Goal: Use online tool/utility: Utilize a website feature to perform a specific function

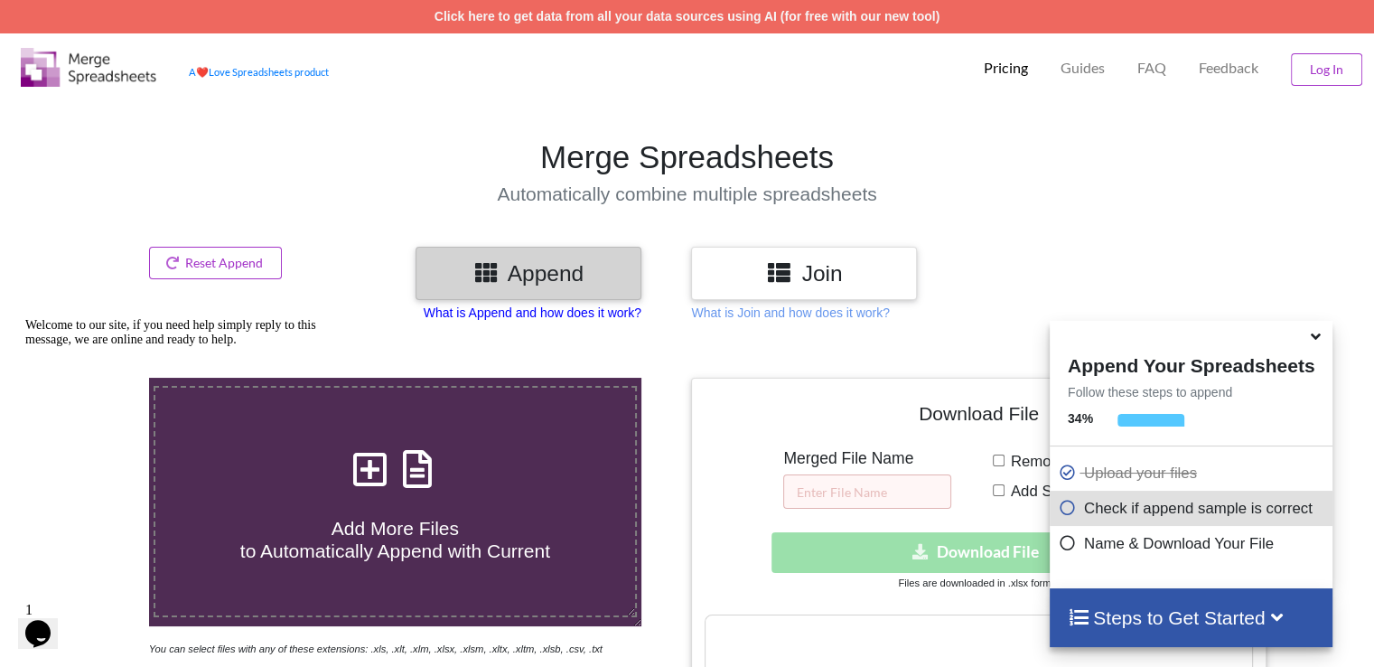
click at [571, 315] on p "What is Append and how does it work?" at bounding box center [533, 313] width 218 height 18
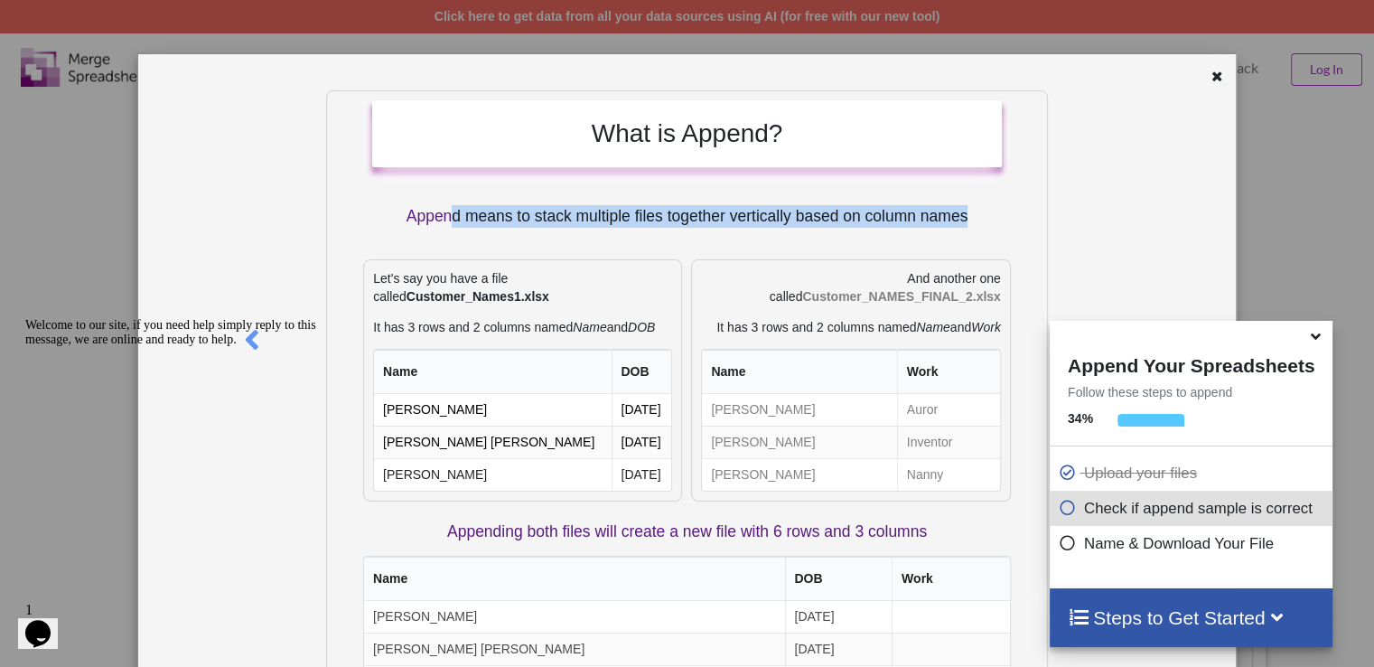
drag, startPoint x: 443, startPoint y: 215, endPoint x: 980, endPoint y: 224, distance: 537.6
click at [980, 224] on p "Append means to stack multiple files together vertically based on column names" at bounding box center [687, 216] width 630 height 23
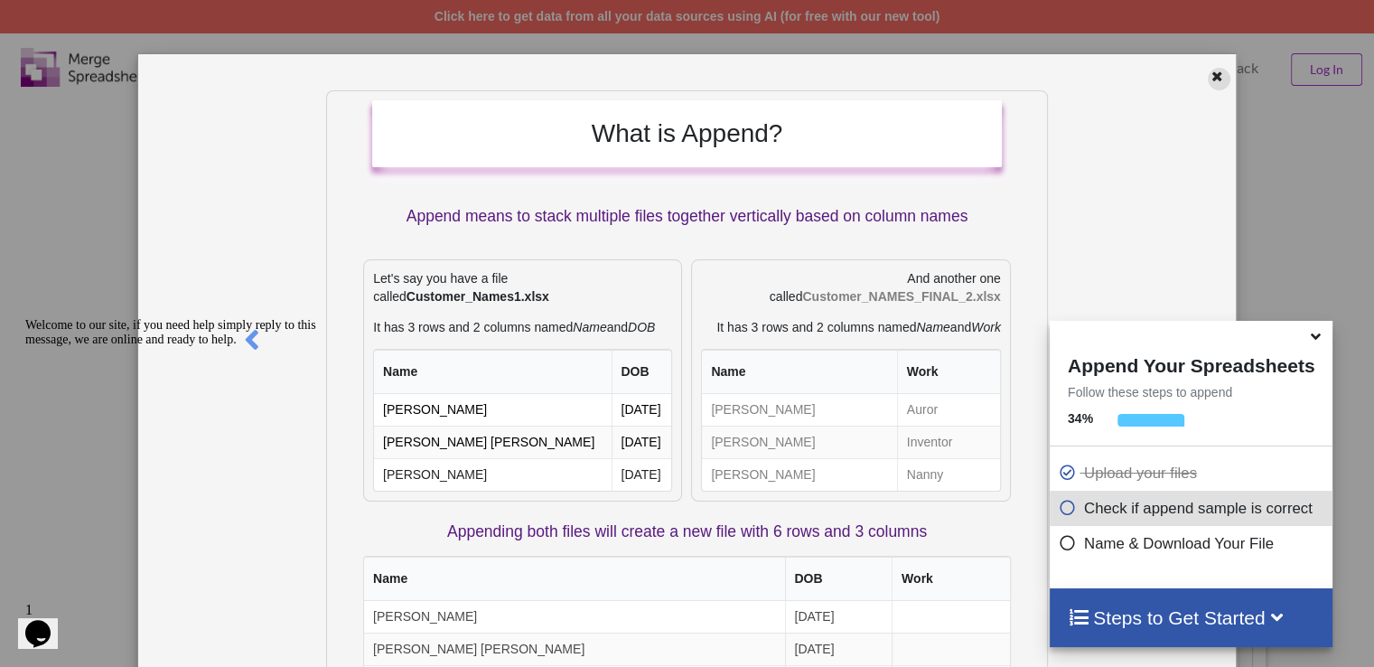
click at [1212, 68] on icon at bounding box center [1217, 74] width 15 height 13
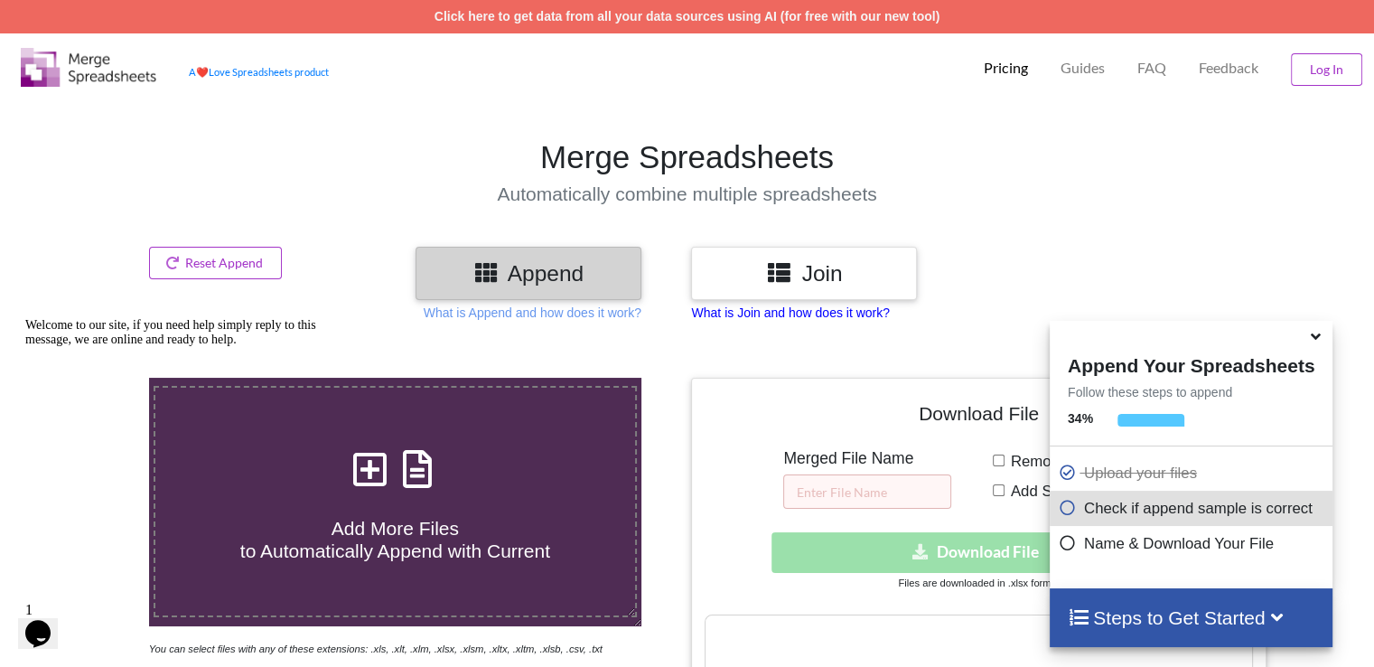
click at [761, 318] on p "What is Join and how does it work?" at bounding box center [790, 313] width 198 height 18
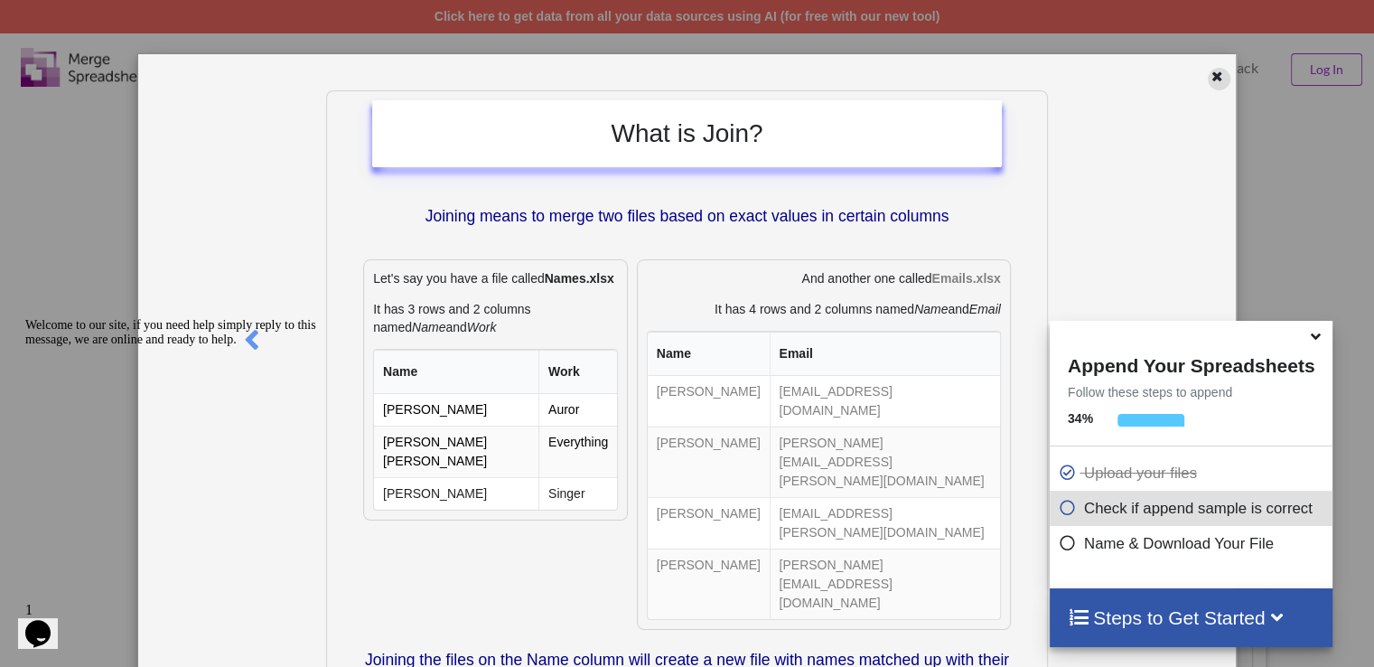
click at [1210, 73] on icon at bounding box center [1217, 74] width 15 height 13
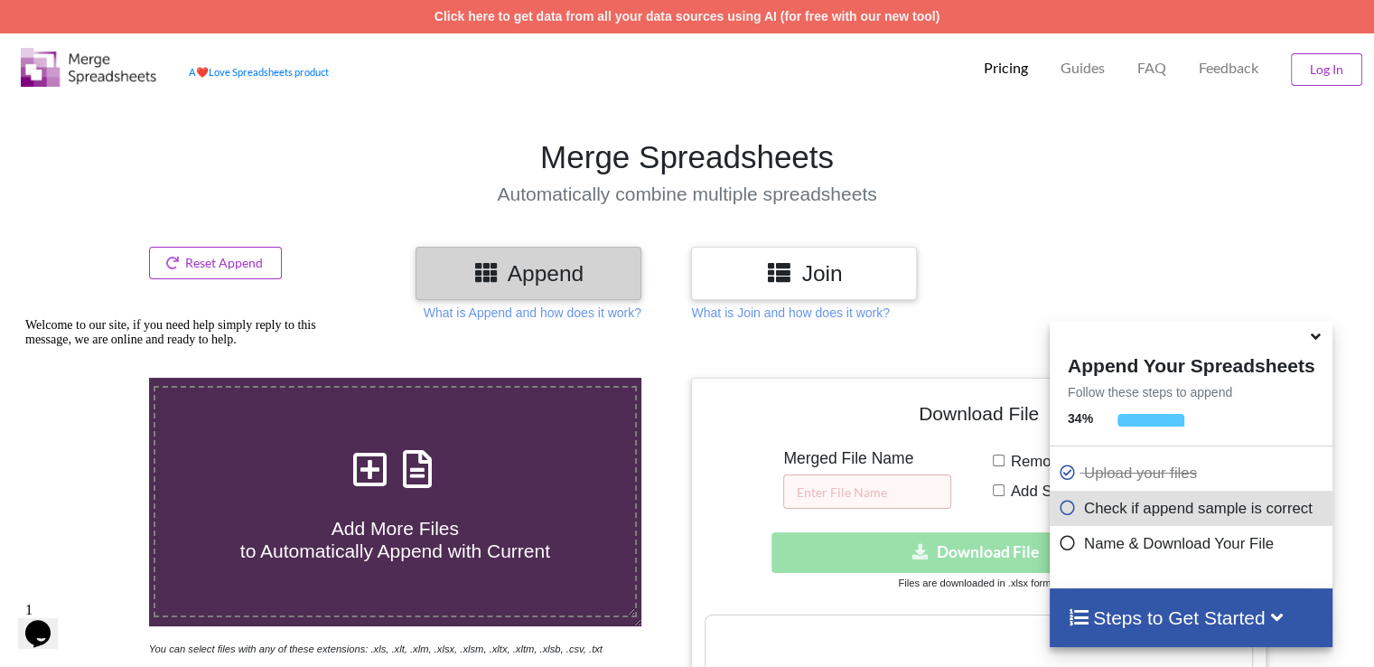
click at [510, 277] on h3 "Append" at bounding box center [528, 273] width 199 height 26
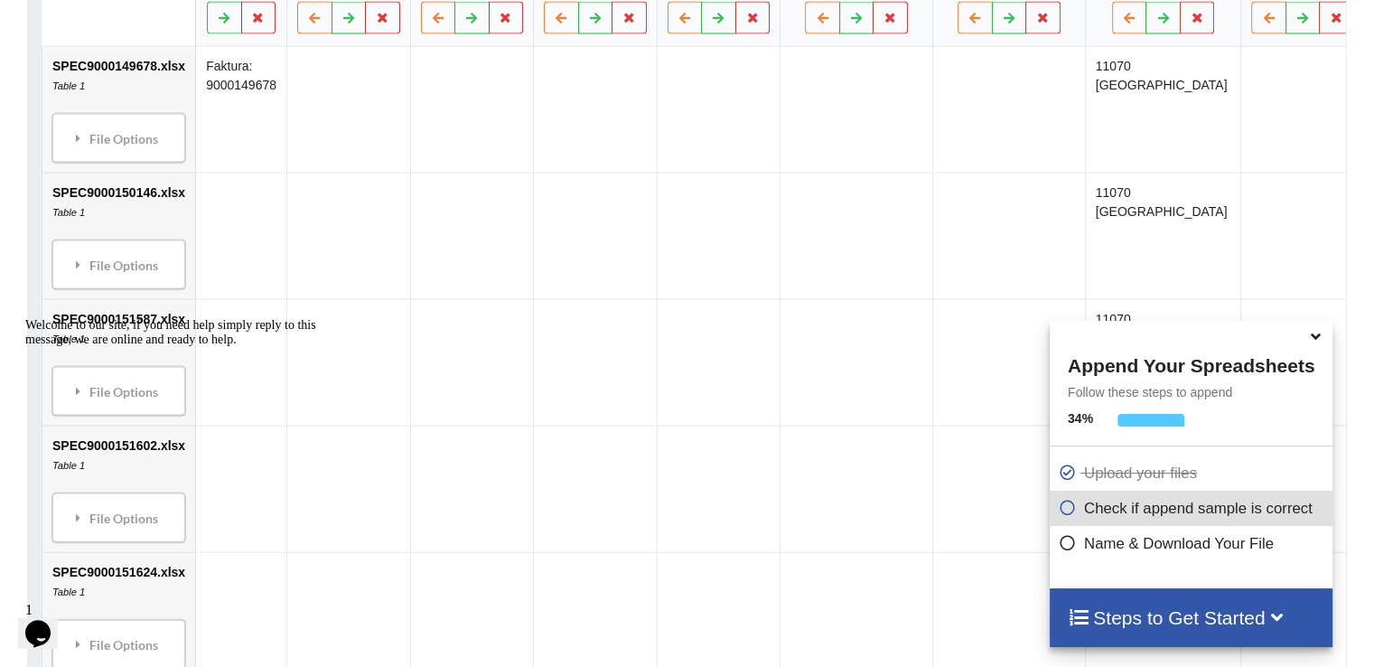
scroll to position [723, 0]
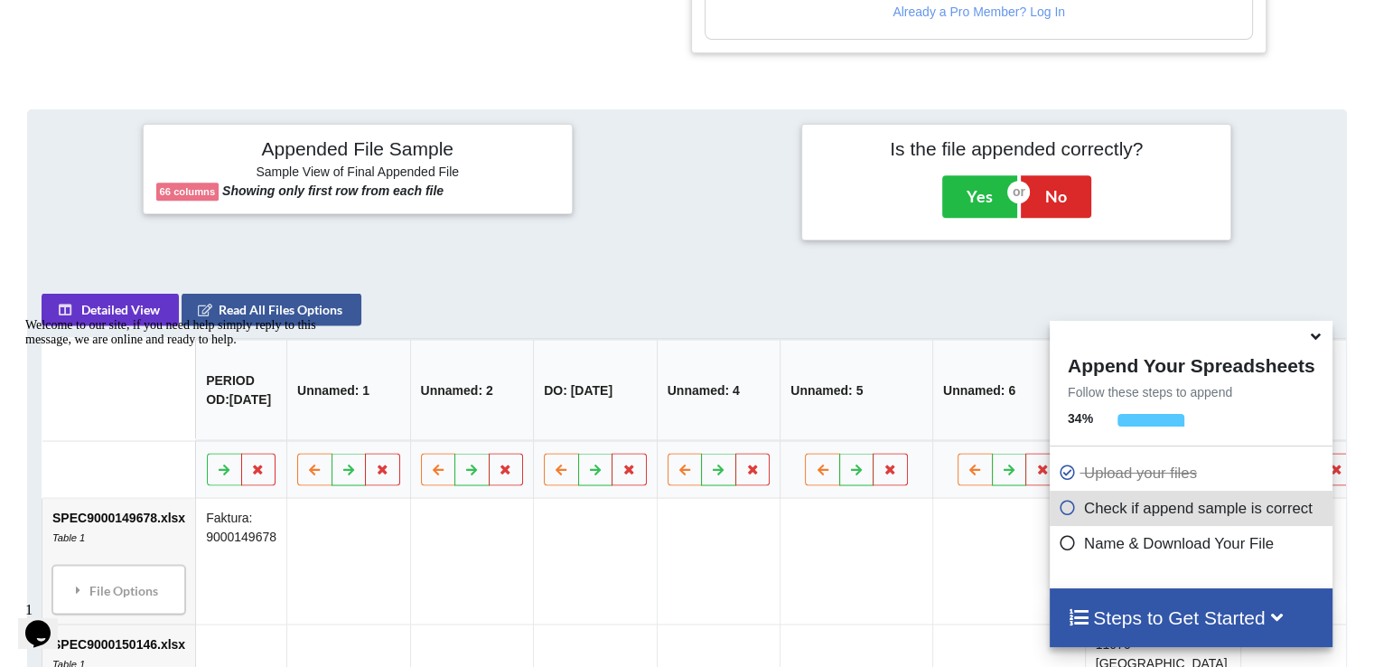
click at [150, 318] on div "Welcome to our site, if you need help simply reply to this message, we are onli…" at bounding box center [187, 332] width 325 height 29
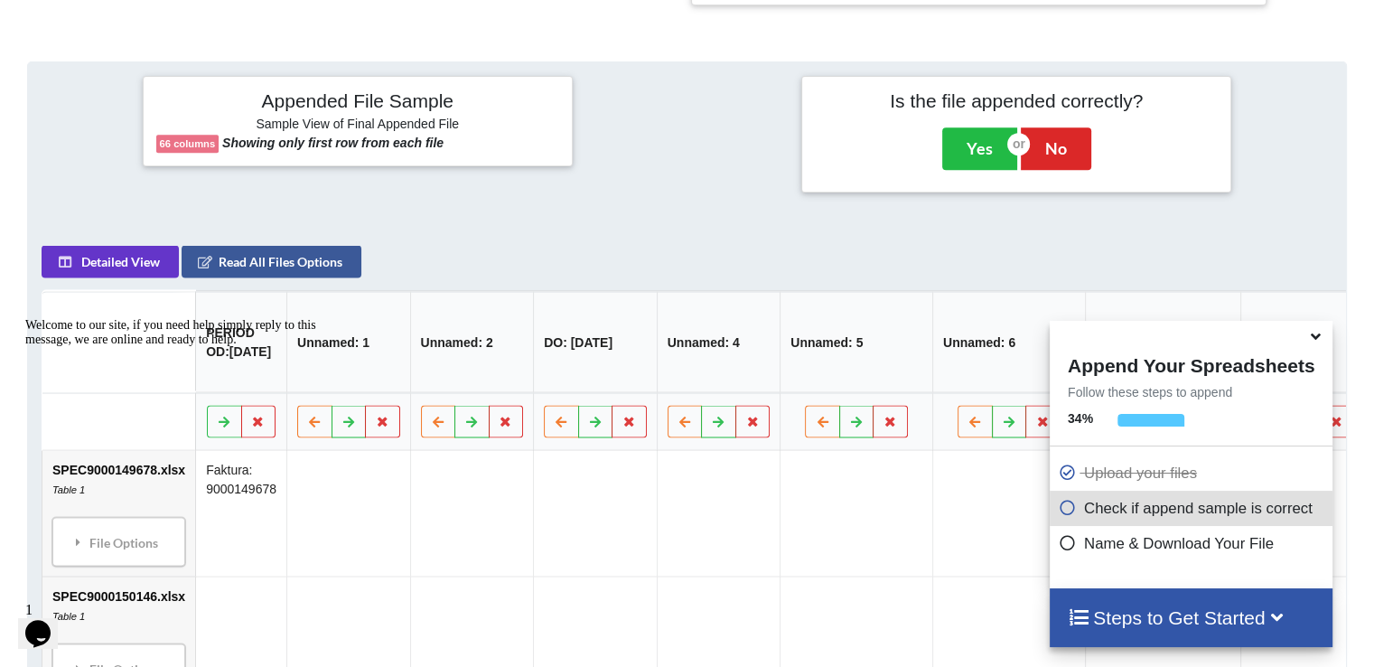
scroll to position [813, 0]
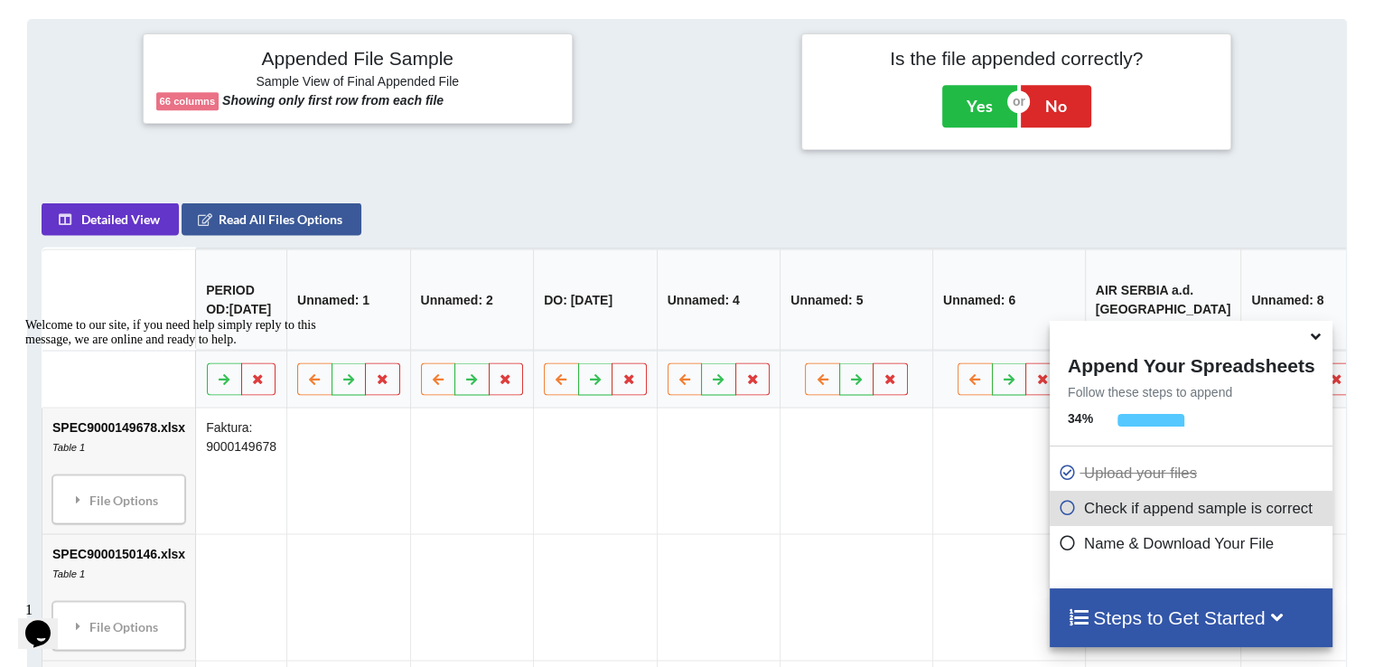
click at [1275, 615] on icon at bounding box center [1276, 615] width 23 height 19
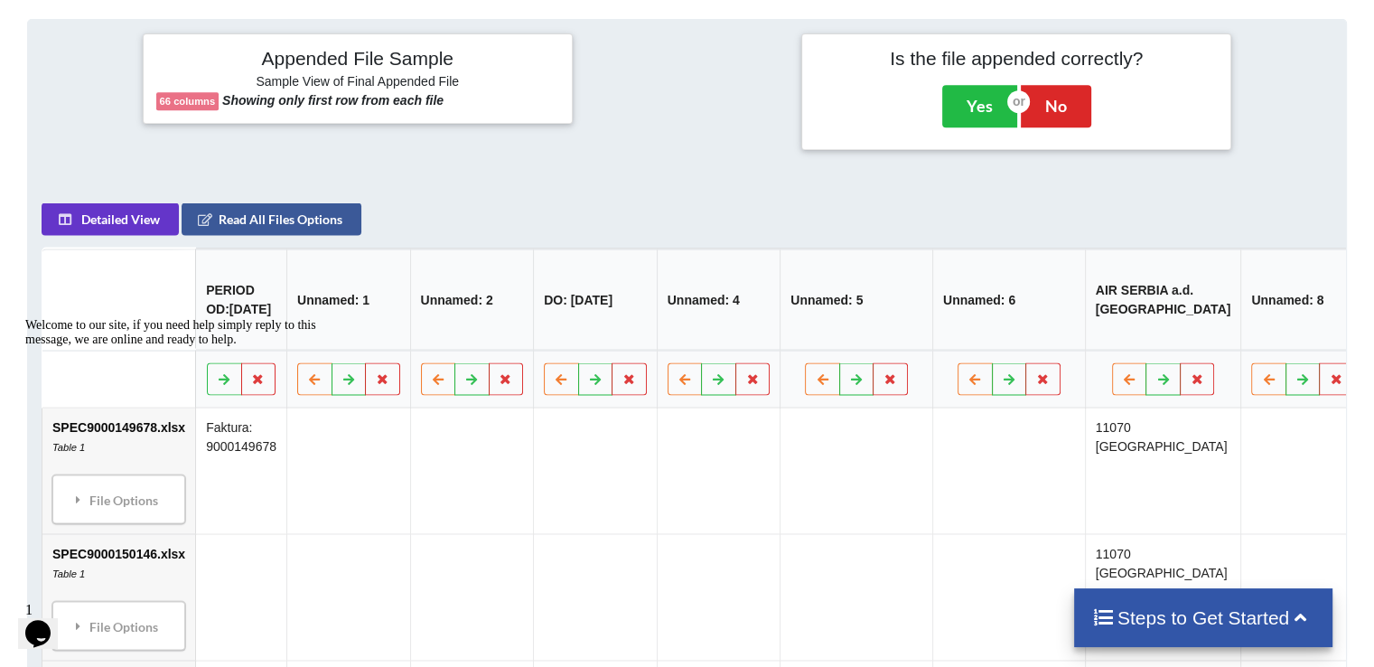
click at [1291, 615] on icon at bounding box center [1300, 615] width 23 height 19
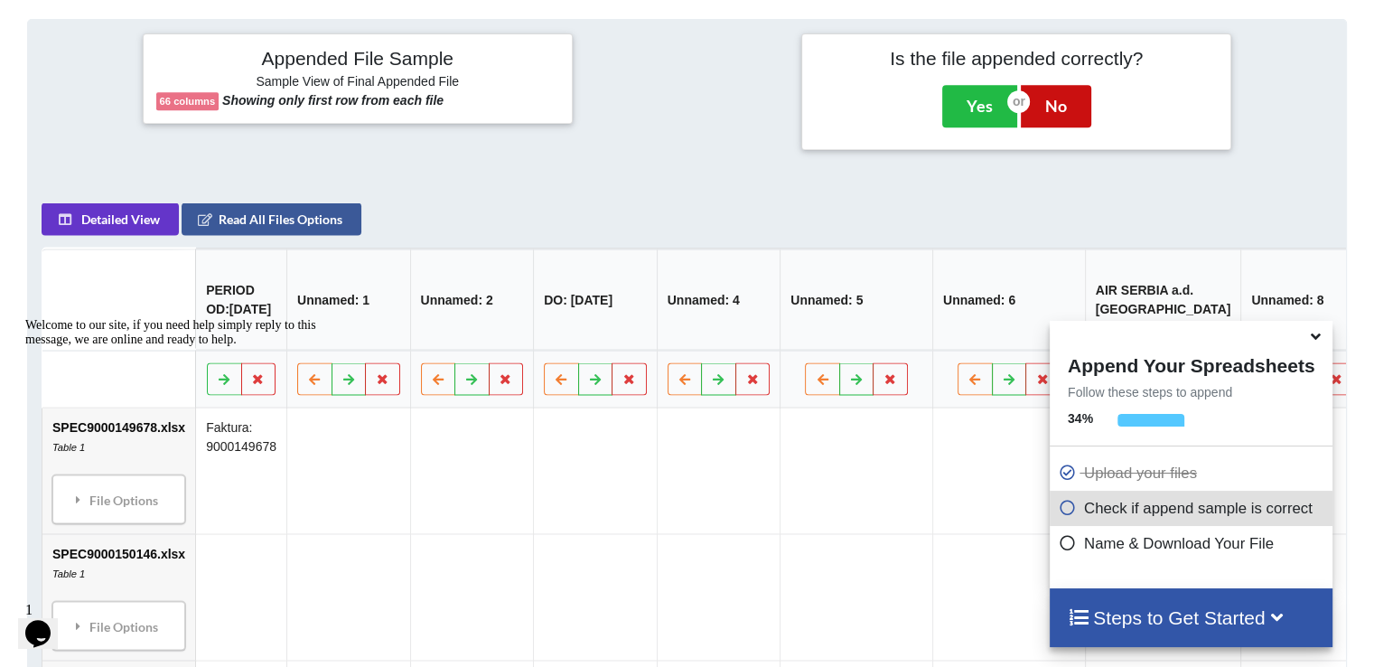
click at [1066, 108] on button "No" at bounding box center [1056, 106] width 70 height 42
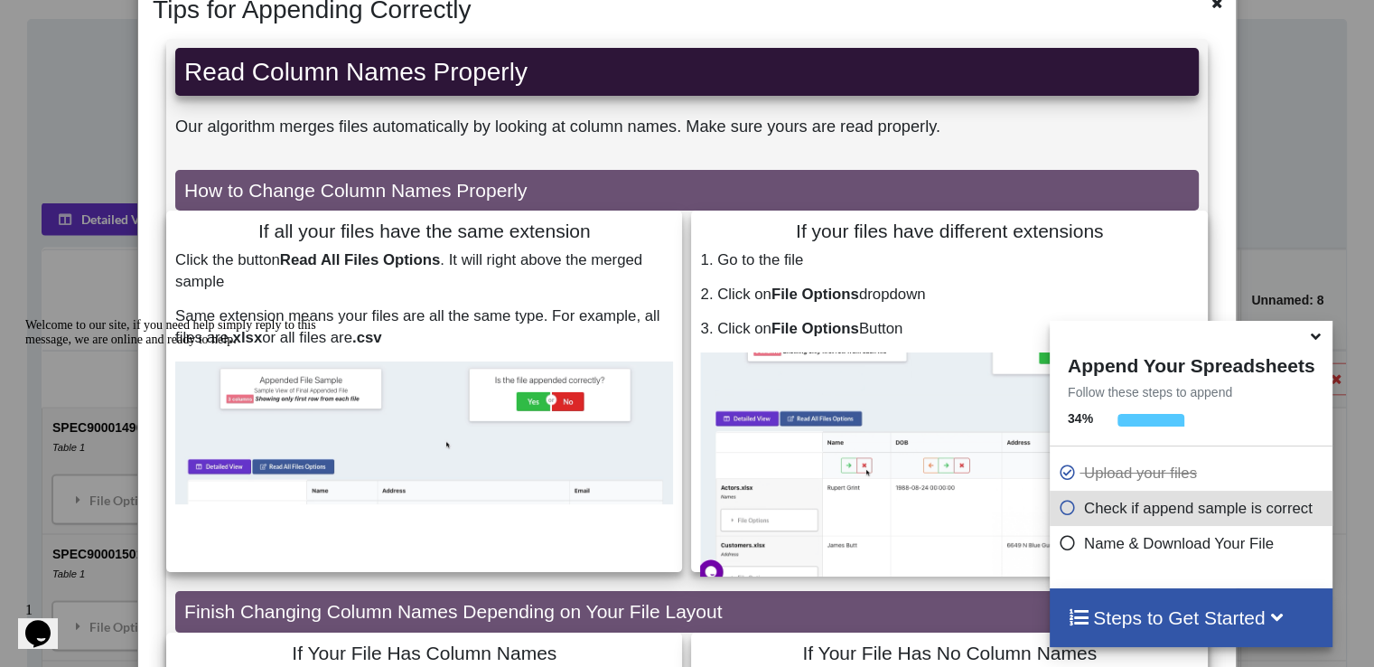
scroll to position [0, 0]
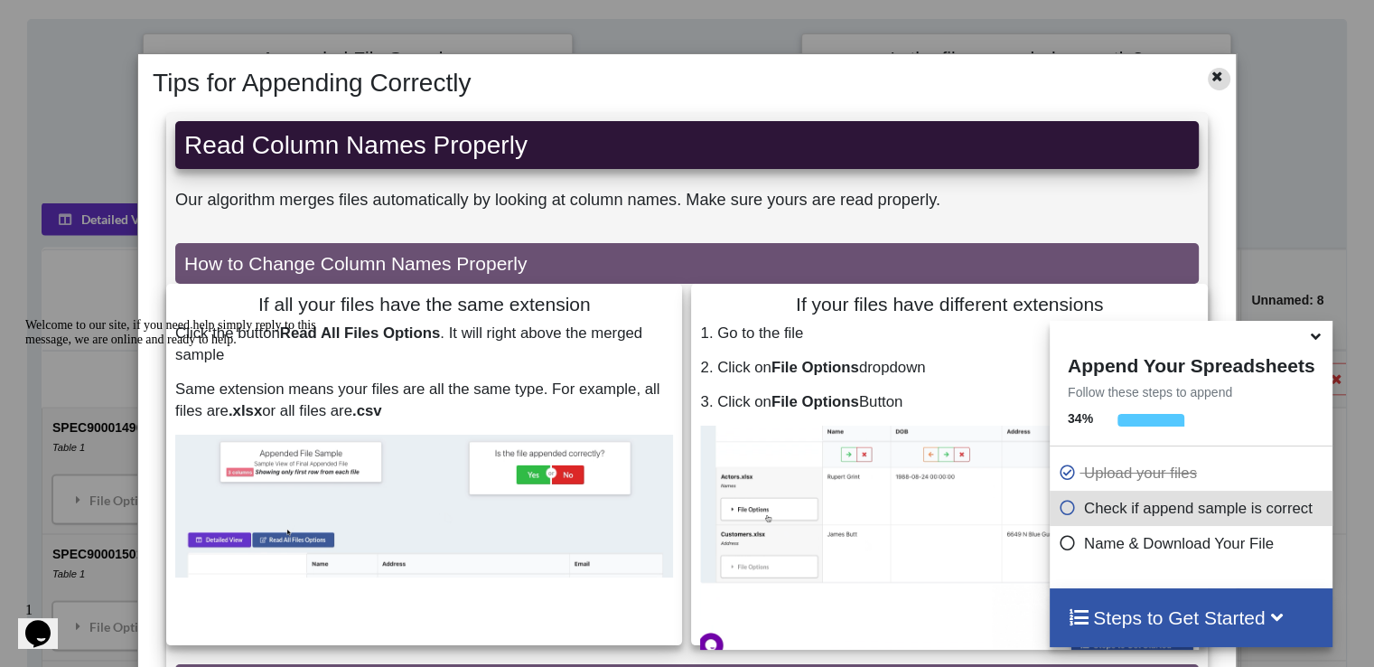
click at [1210, 76] on icon at bounding box center [1217, 74] width 15 height 13
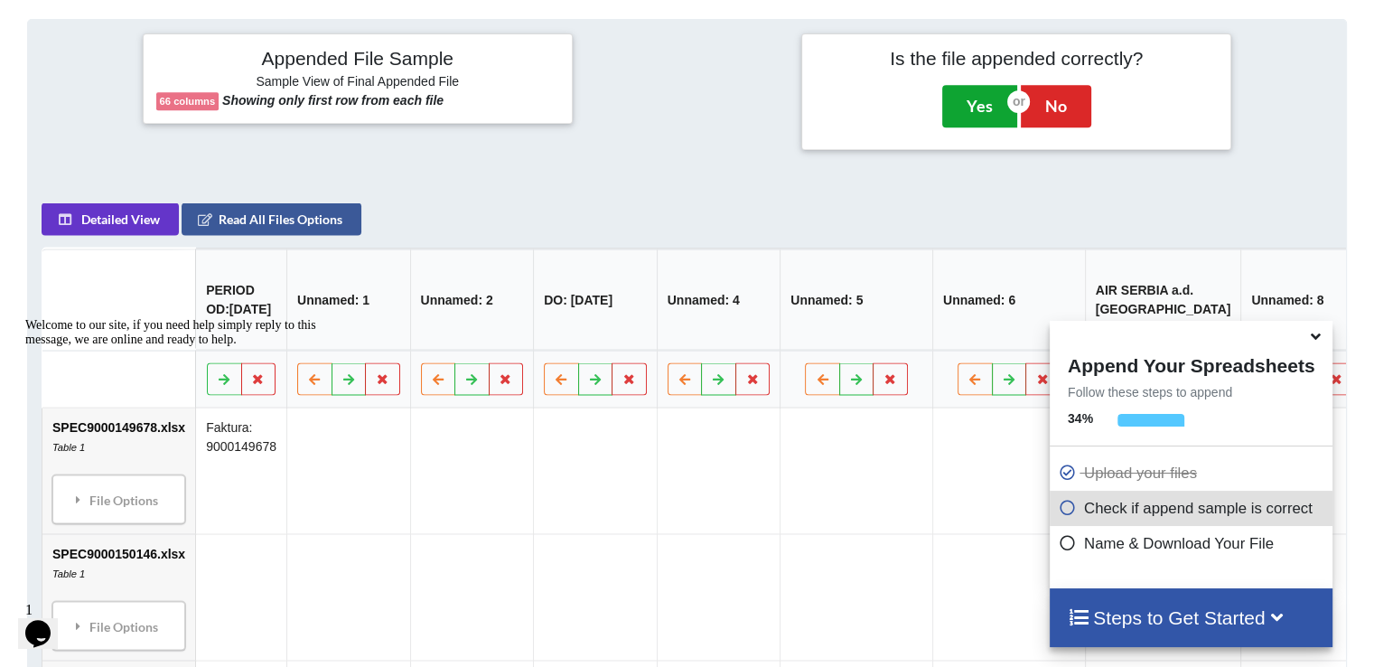
click at [979, 100] on button "Yes" at bounding box center [979, 106] width 75 height 42
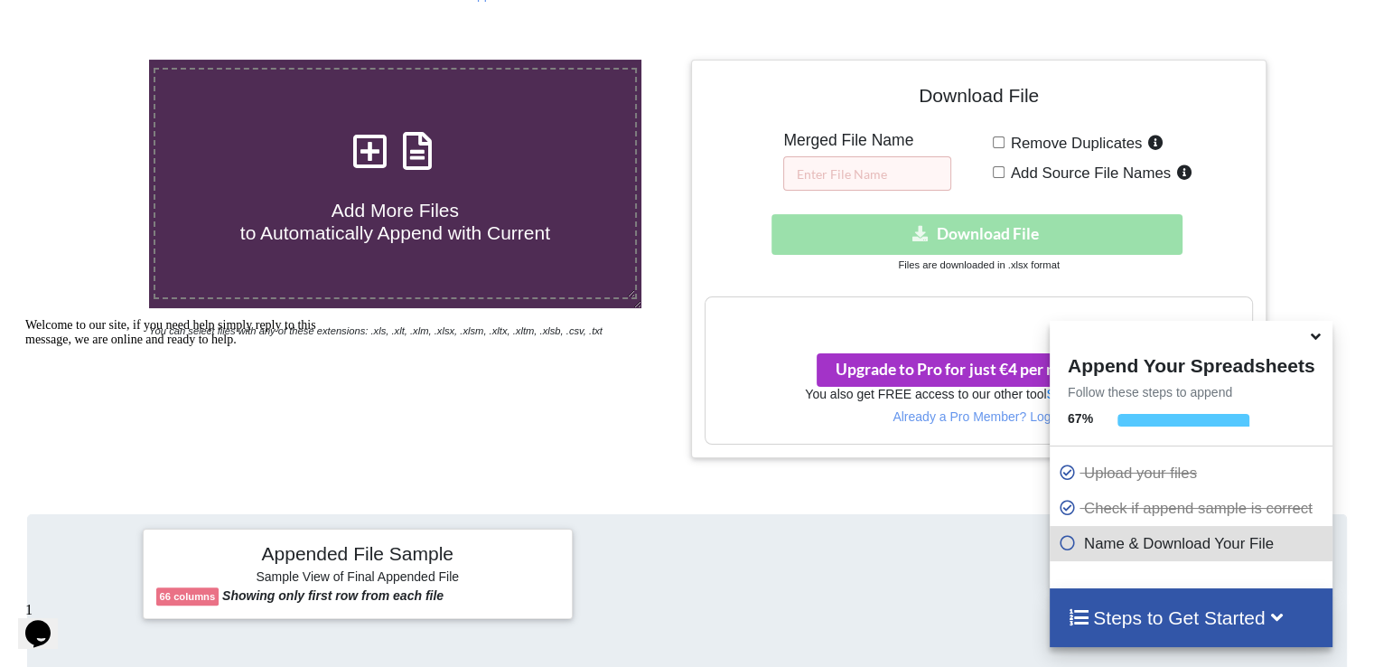
scroll to position [286, 0]
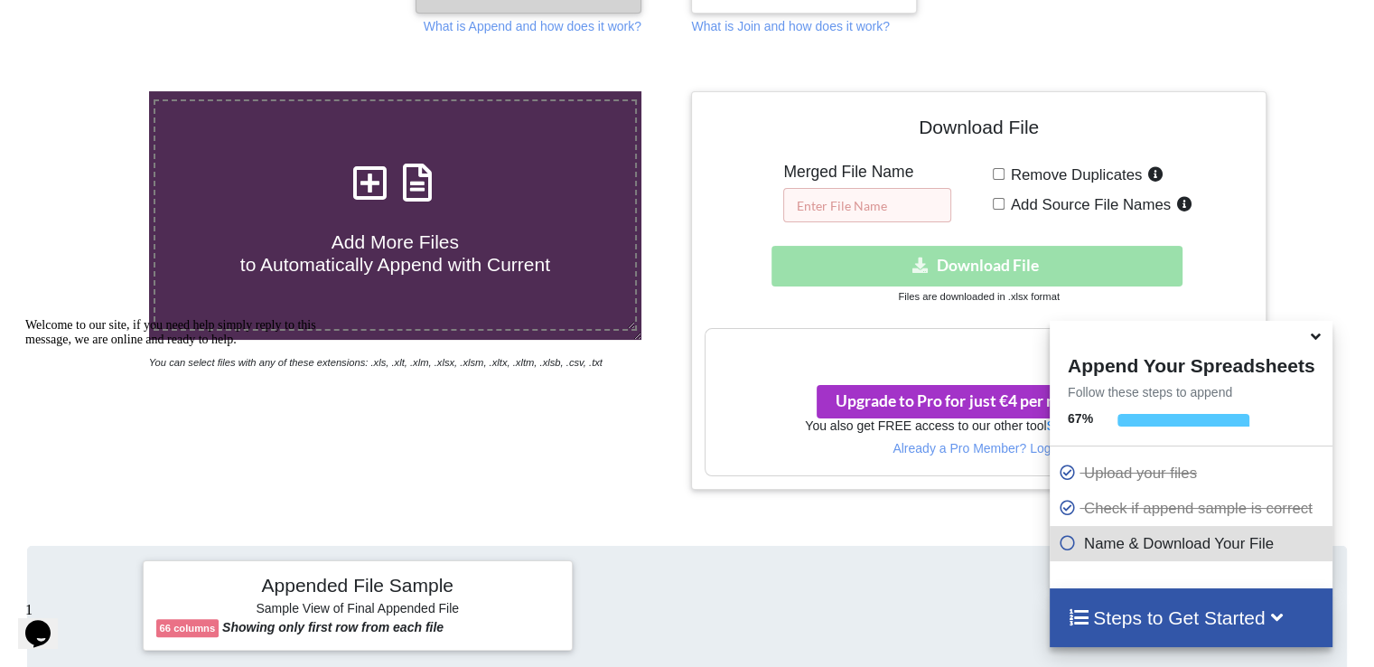
click at [838, 203] on input "text" at bounding box center [867, 205] width 168 height 34
click at [900, 203] on input "sve spojenoi" at bounding box center [867, 205] width 168 height 34
type input "sve spojenoi"
click at [940, 265] on div "Download hidden Download File" at bounding box center [978, 266] width 547 height 41
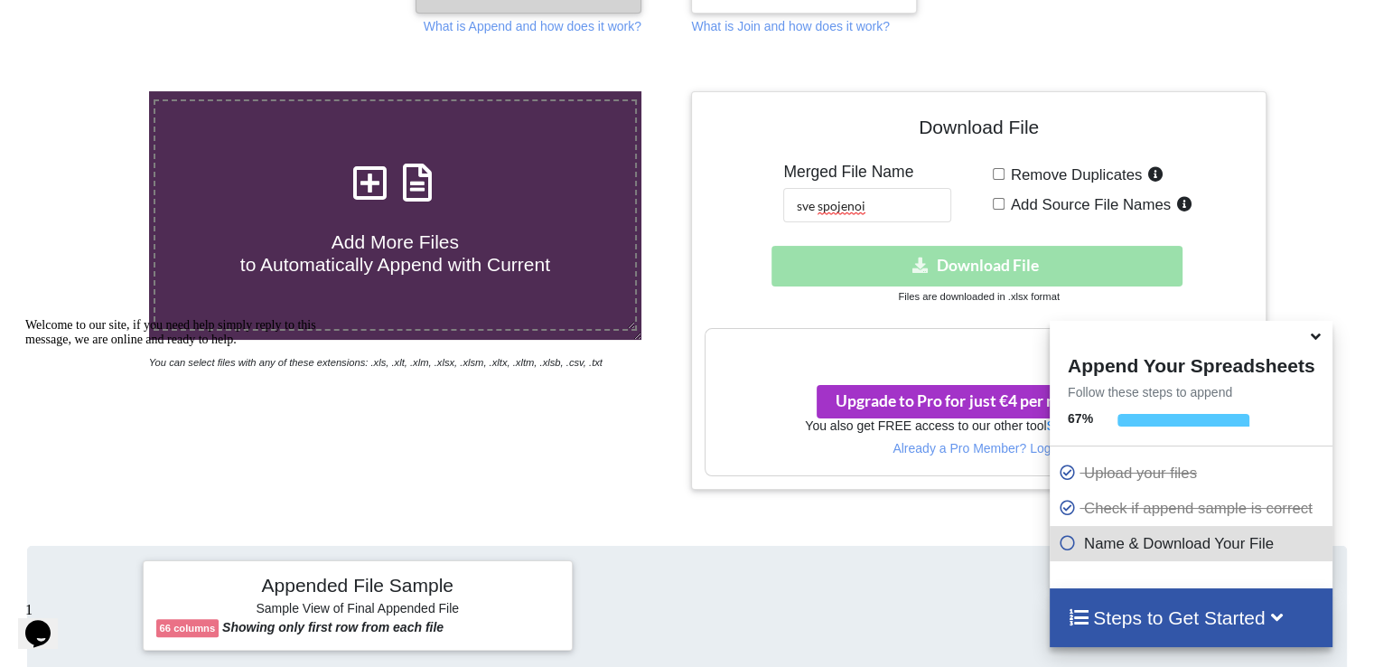
click at [999, 179] on input "Remove Duplicates" at bounding box center [999, 174] width 12 height 12
click at [1000, 174] on input "Remove Duplicates" at bounding box center [999, 174] width 12 height 12
checkbox input "false"
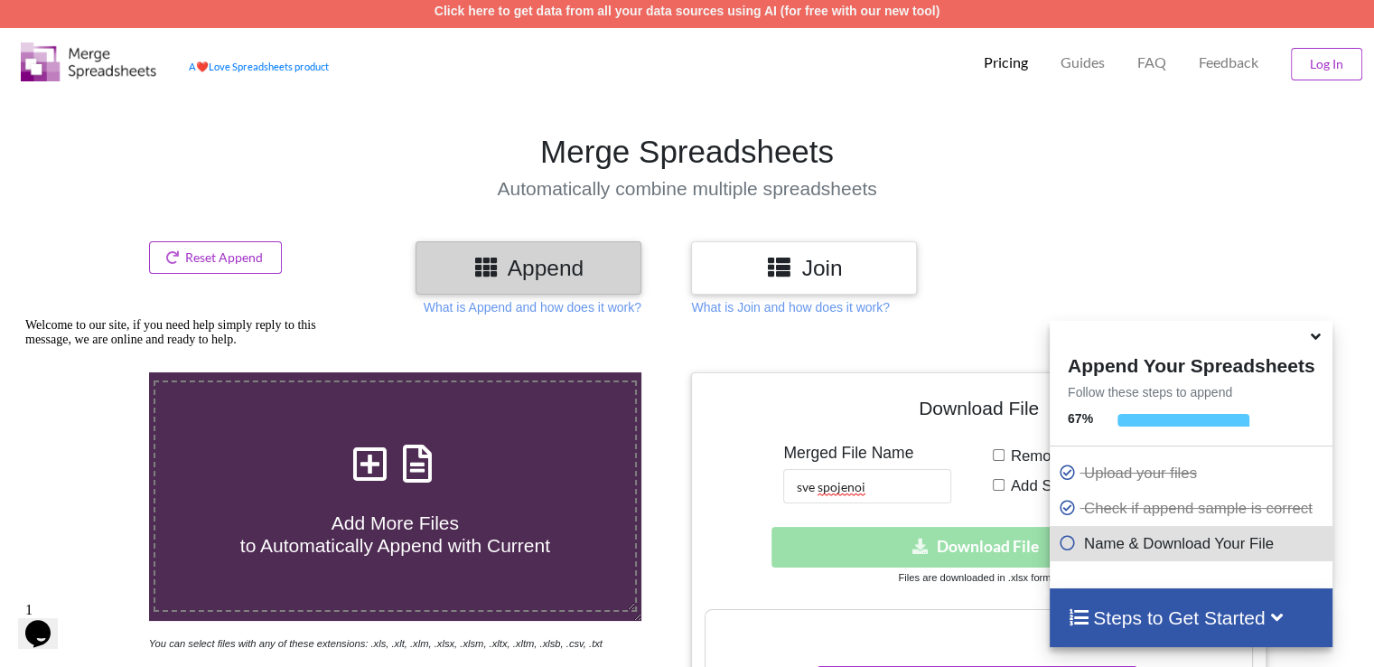
scroll to position [0, 0]
